Goal: Information Seeking & Learning: Find specific fact

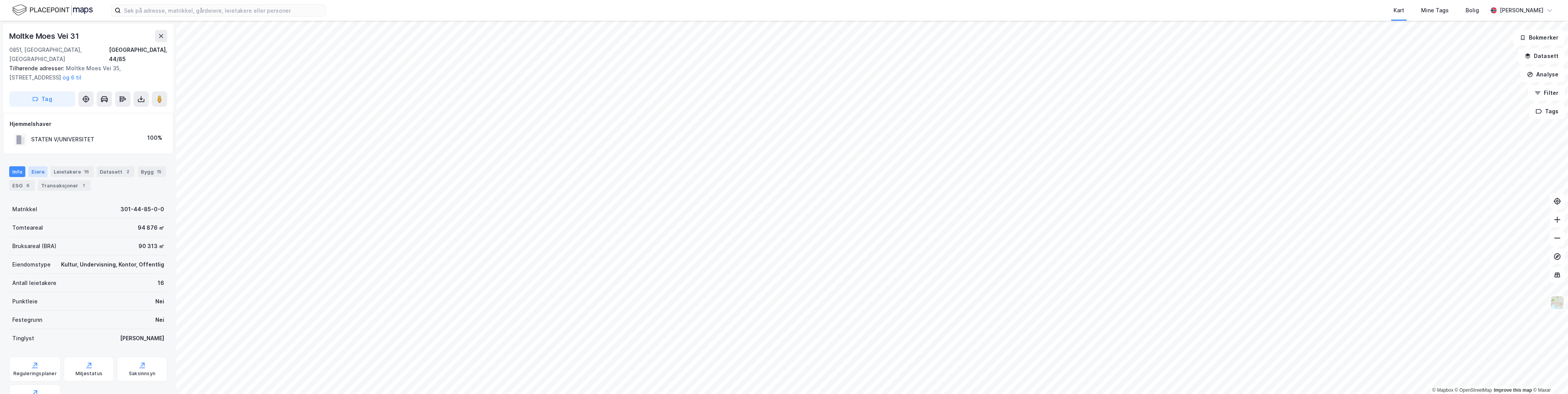
click at [41, 166] on div "Eiere" at bounding box center [38, 171] width 19 height 11
